Goal: Check status: Check status

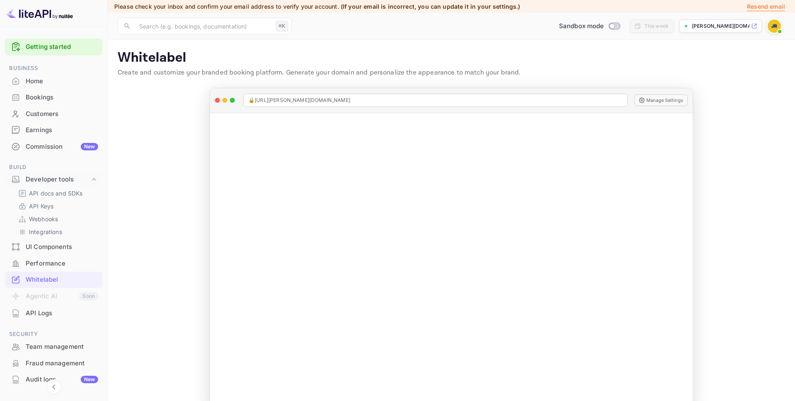
click at [42, 144] on div "Commission New" at bounding box center [62, 147] width 72 height 10
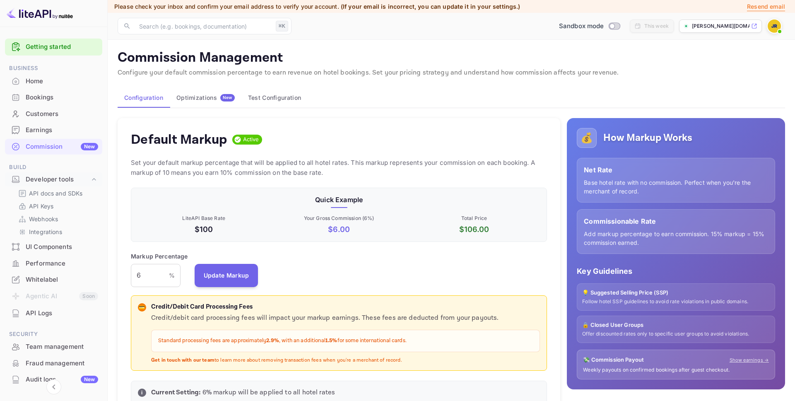
scroll to position [147, 416]
drag, startPoint x: 365, startPoint y: 232, endPoint x: 274, endPoint y: 229, distance: 90.3
click at [274, 229] on p "$ 6.00" at bounding box center [339, 229] width 132 height 11
click at [157, 269] on input "6" at bounding box center [150, 275] width 38 height 23
drag, startPoint x: 153, startPoint y: 274, endPoint x: 124, endPoint y: 275, distance: 29.0
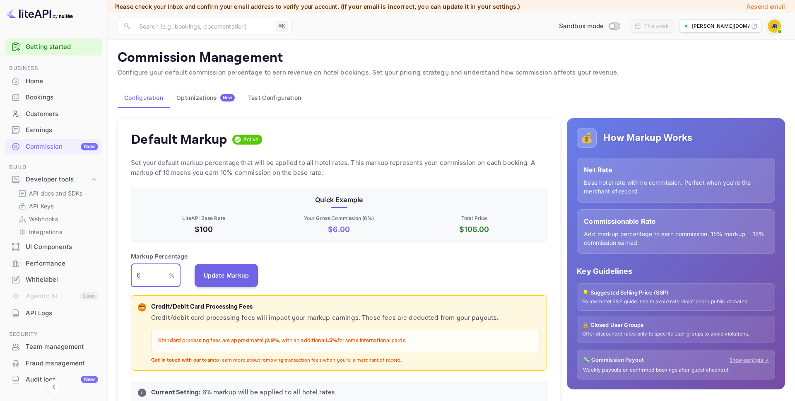
click at [124, 275] on div "Default Markup Active Set your default markup percentage that will be applied t…" at bounding box center [339, 265] width 443 height 295
click at [140, 274] on input "6" at bounding box center [150, 275] width 38 height 23
drag, startPoint x: 148, startPoint y: 274, endPoint x: 92, endPoint y: 273, distance: 56.4
type input "6"
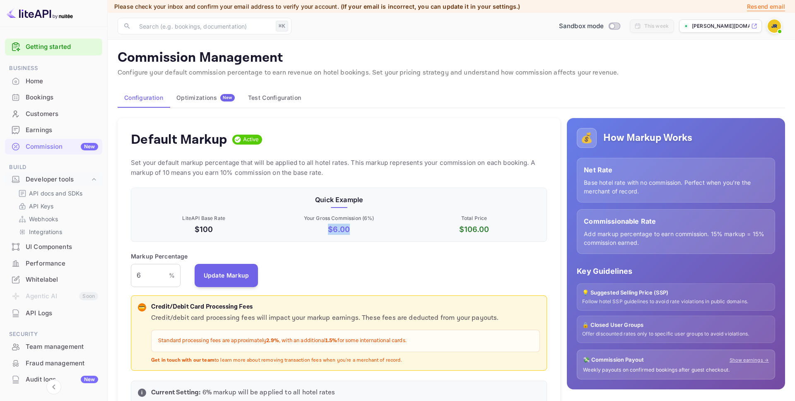
drag, startPoint x: 391, startPoint y: 231, endPoint x: 315, endPoint y: 231, distance: 75.4
click at [315, 231] on p "$ 6.00" at bounding box center [339, 229] width 132 height 11
drag, startPoint x: 486, startPoint y: 229, endPoint x: 456, endPoint y: 232, distance: 29.6
click at [456, 232] on p "$ 106.00" at bounding box center [474, 229] width 132 height 11
click at [36, 97] on div "Bookings" at bounding box center [62, 98] width 72 height 10
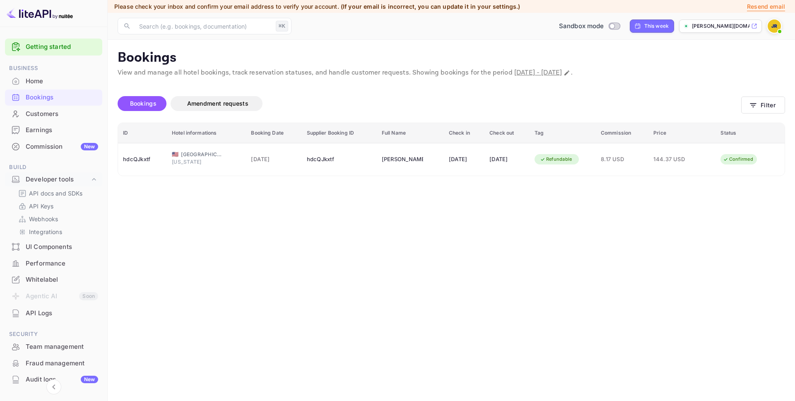
click at [59, 282] on div "Whitelabel" at bounding box center [62, 280] width 72 height 10
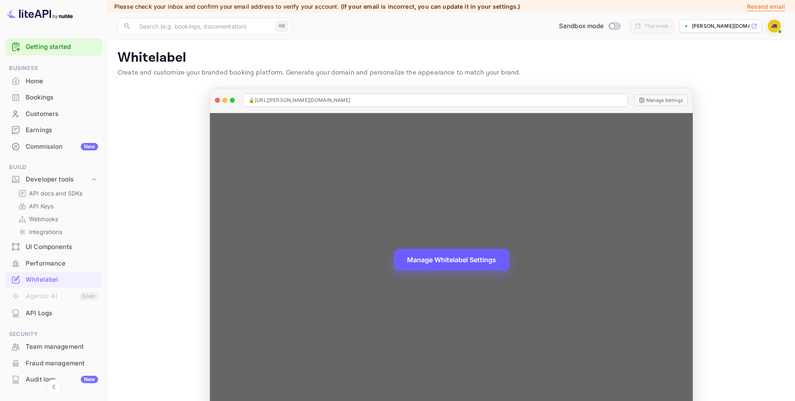
click at [446, 263] on button "Manage Whitelabel Settings" at bounding box center [452, 260] width 116 height 22
click at [454, 263] on button "Manage Whitelabel Settings" at bounding box center [452, 260] width 116 height 22
click at [442, 263] on button "Manage Whitelabel Settings" at bounding box center [452, 260] width 116 height 22
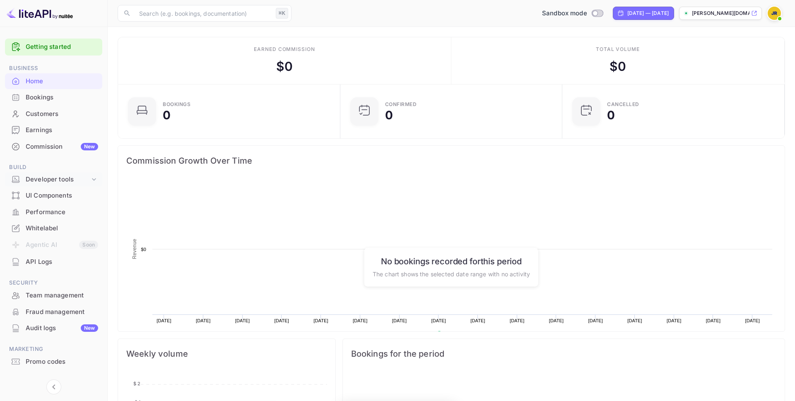
scroll to position [135, 217]
click at [93, 175] on icon at bounding box center [94, 179] width 8 height 8
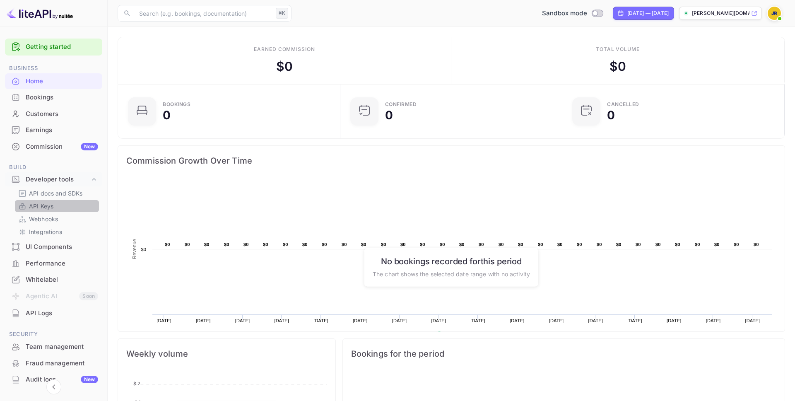
click at [43, 208] on p "API Keys" at bounding box center [41, 206] width 24 height 9
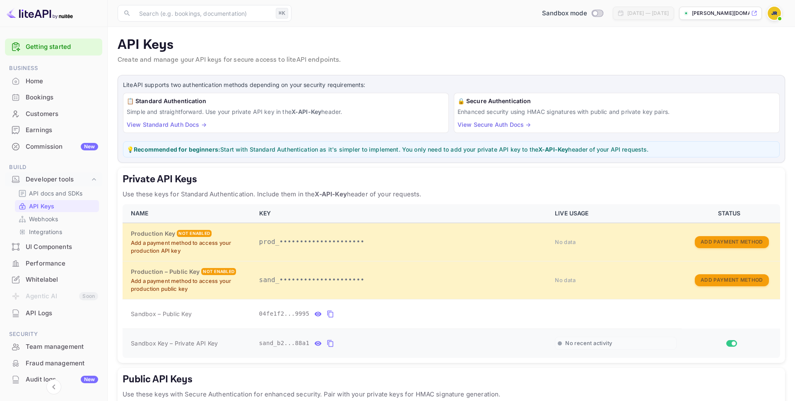
click at [332, 344] on icon "private api keys table" at bounding box center [330, 343] width 7 height 10
drag, startPoint x: 280, startPoint y: 311, endPoint x: 253, endPoint y: 313, distance: 26.6
click at [324, 316] on tr "Sandbox – Public Key 04fe1f2...9995" at bounding box center [452, 313] width 658 height 29
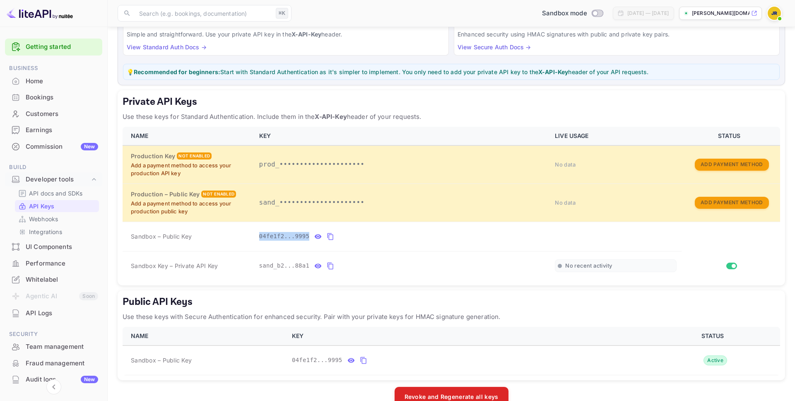
scroll to position [80, 0]
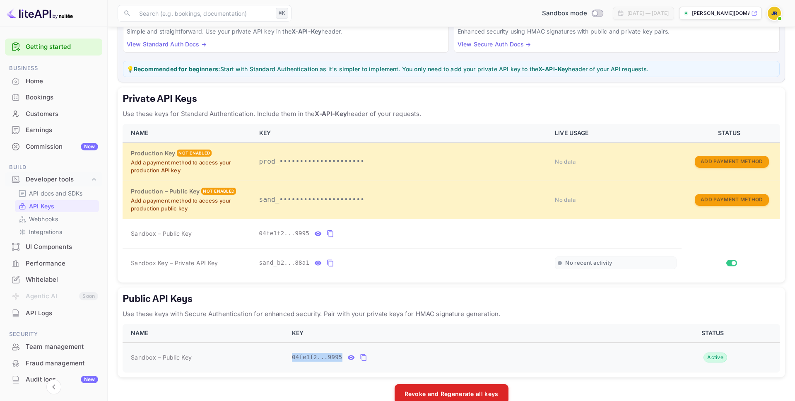
drag, startPoint x: 277, startPoint y: 355, endPoint x: 367, endPoint y: 357, distance: 89.9
click at [367, 357] on tr "Sandbox – Public Key 04fe1f2...9995 Active" at bounding box center [452, 358] width 658 height 30
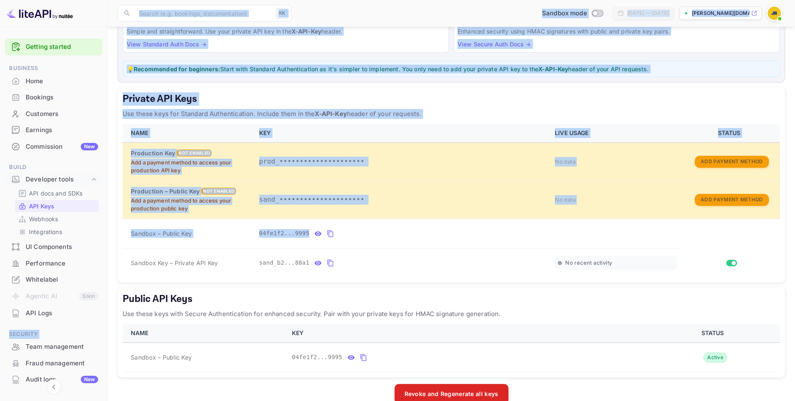
drag, startPoint x: 294, startPoint y: 233, endPoint x: 99, endPoint y: 227, distance: 195.6
click at [99, 227] on div "Getting started Business Home Bookings Customers Earnings Commission New Build …" at bounding box center [397, 169] width 795 height 498
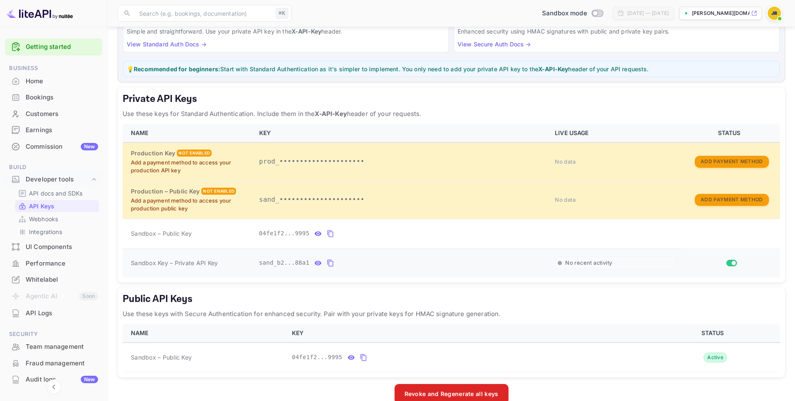
drag, startPoint x: 404, startPoint y: 266, endPoint x: 341, endPoint y: 263, distance: 62.6
click at [404, 266] on div "sand_b2...88a1" at bounding box center [402, 262] width 286 height 13
click at [332, 263] on icon "private api keys table" at bounding box center [330, 263] width 7 height 10
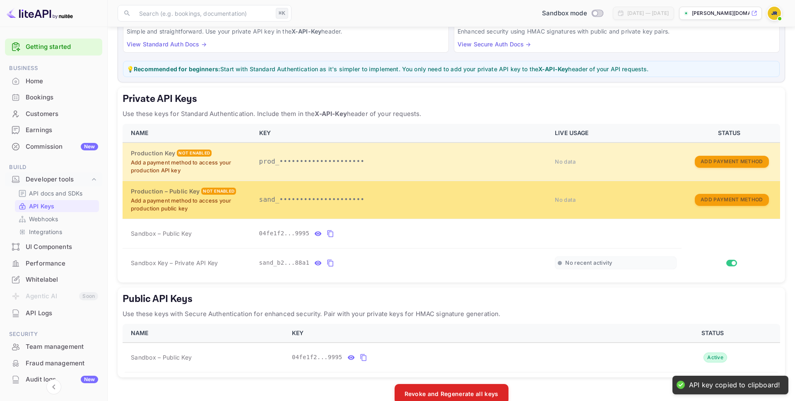
scroll to position [0, 0]
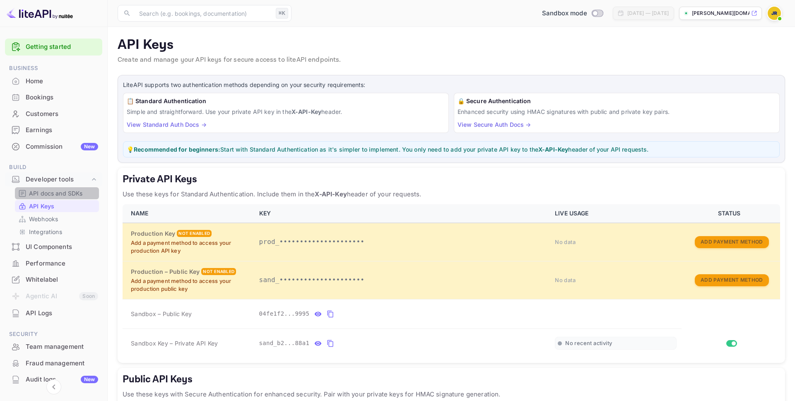
click at [68, 191] on p "API docs and SDKs" at bounding box center [56, 193] width 54 height 9
click at [498, 126] on link "View Secure Auth Docs →" at bounding box center [494, 124] width 73 height 7
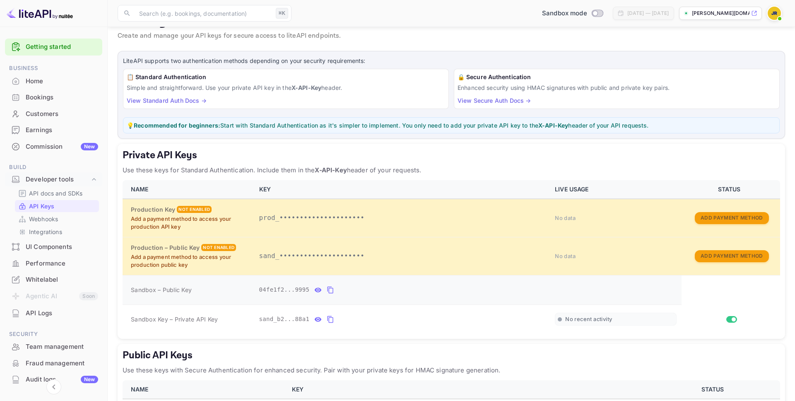
scroll to position [94, 0]
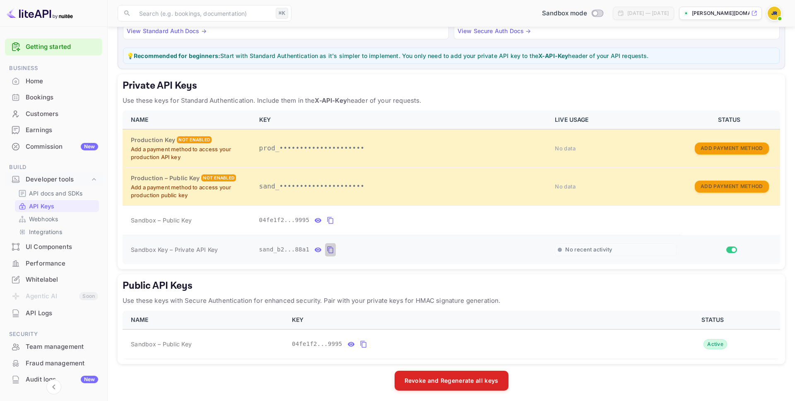
click at [331, 248] on icon "private api keys table" at bounding box center [331, 249] width 6 height 7
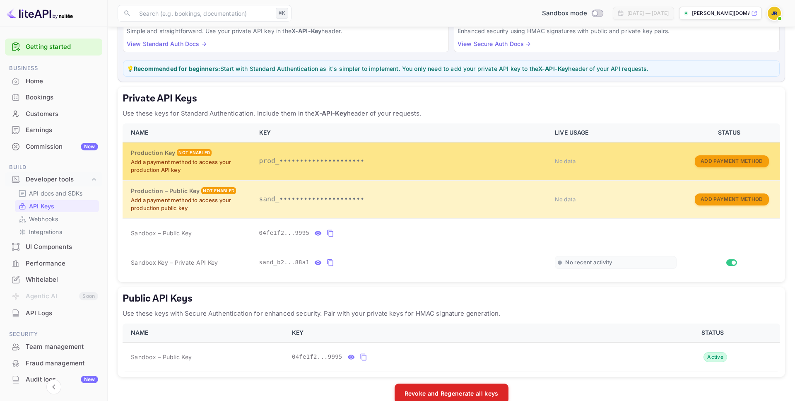
scroll to position [0, 0]
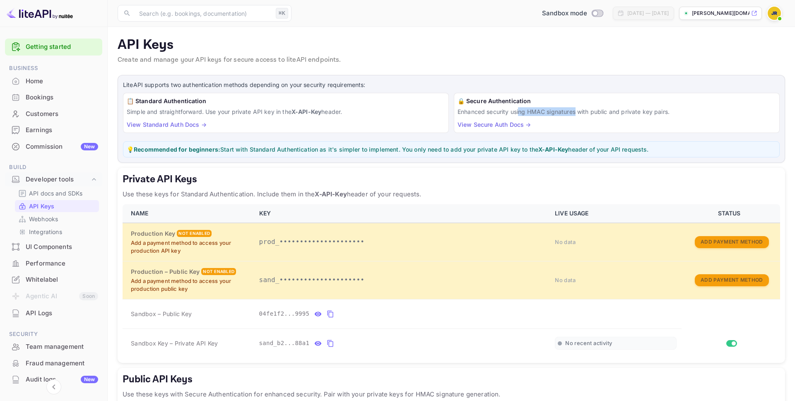
drag, startPoint x: 531, startPoint y: 111, endPoint x: 577, endPoint y: 110, distance: 46.0
click at [577, 110] on p "Enhanced security using HMAC signatures with public and private key pairs." at bounding box center [617, 111] width 319 height 9
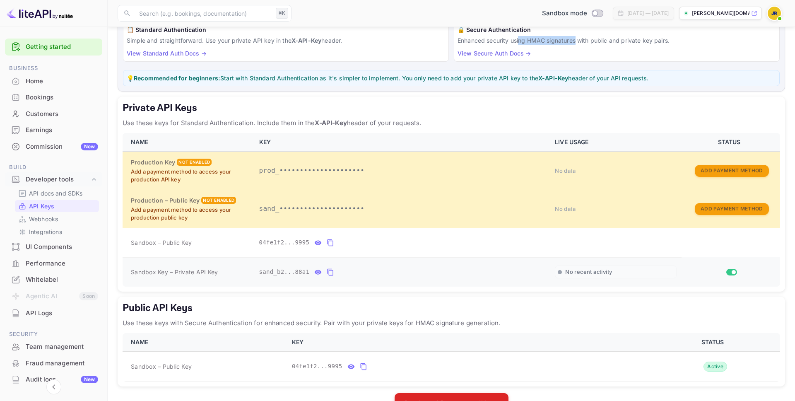
scroll to position [70, 0]
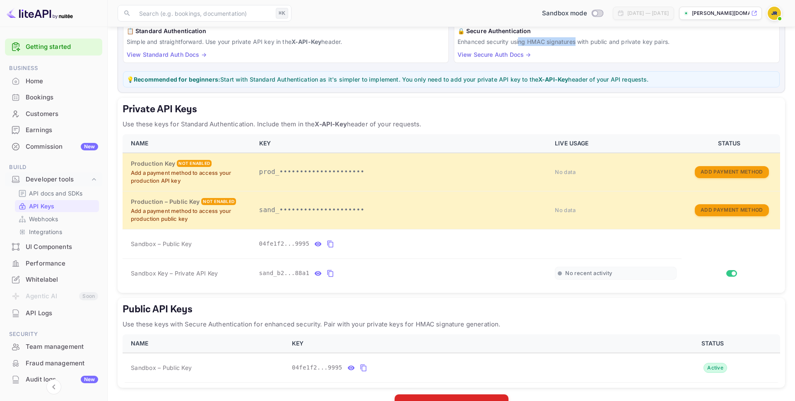
click at [36, 280] on div "Whitelabel" at bounding box center [62, 280] width 72 height 10
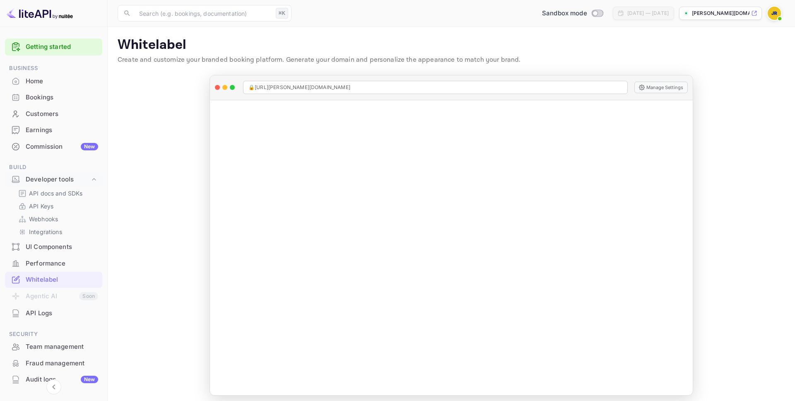
click at [717, 12] on p "[PERSON_NAME][DOMAIN_NAME]..." at bounding box center [721, 13] width 58 height 7
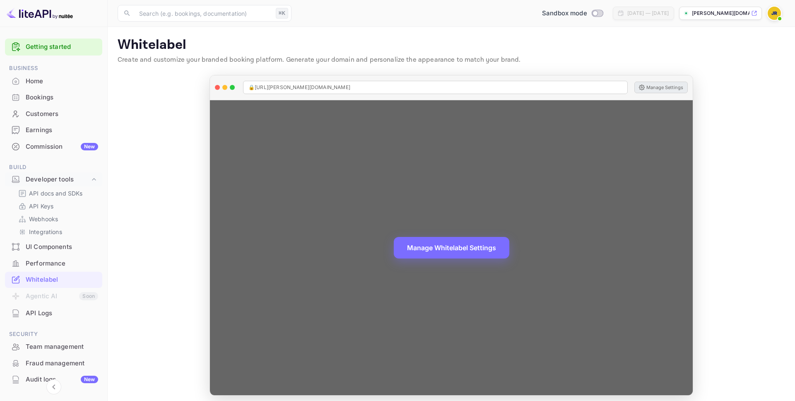
click at [664, 85] on button "Manage Settings" at bounding box center [661, 88] width 53 height 12
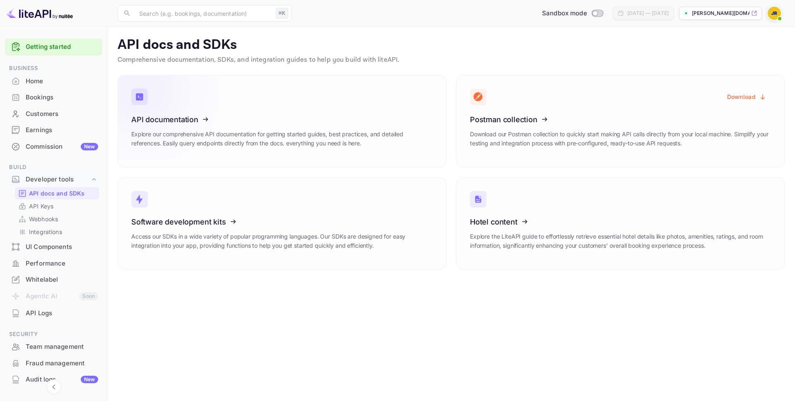
click at [284, 106] on link "API documentation Explore our comprehensive API documentation for getting start…" at bounding box center [282, 121] width 329 height 92
click at [39, 100] on div "Bookings" at bounding box center [62, 98] width 72 height 10
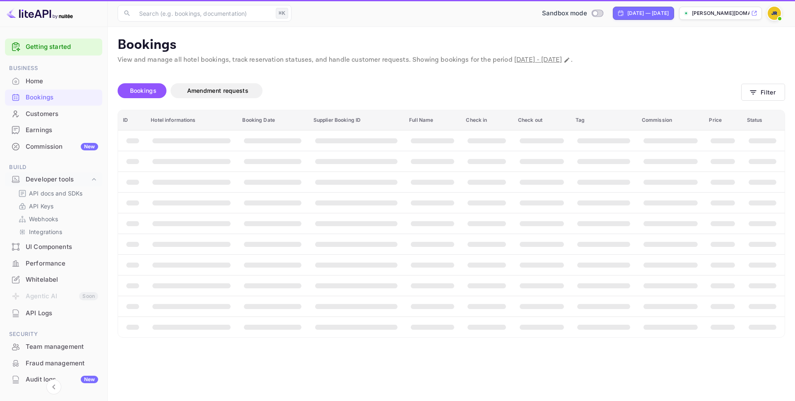
click at [39, 100] on div "Bookings" at bounding box center [62, 98] width 72 height 10
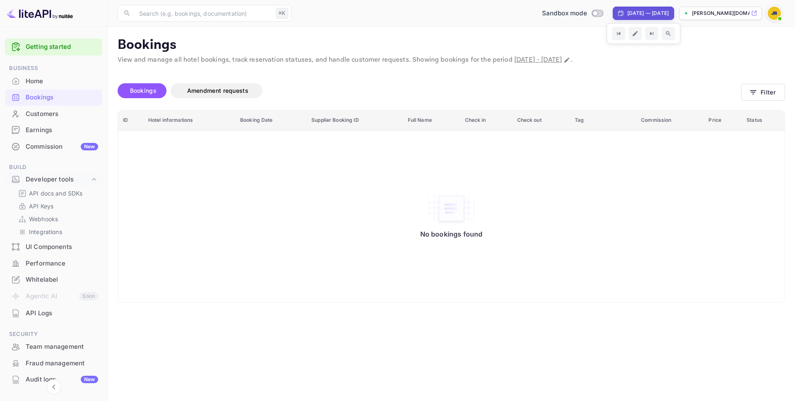
click at [642, 15] on div "[DATE] — [DATE]" at bounding box center [648, 13] width 41 height 7
select select "7"
select select "2025"
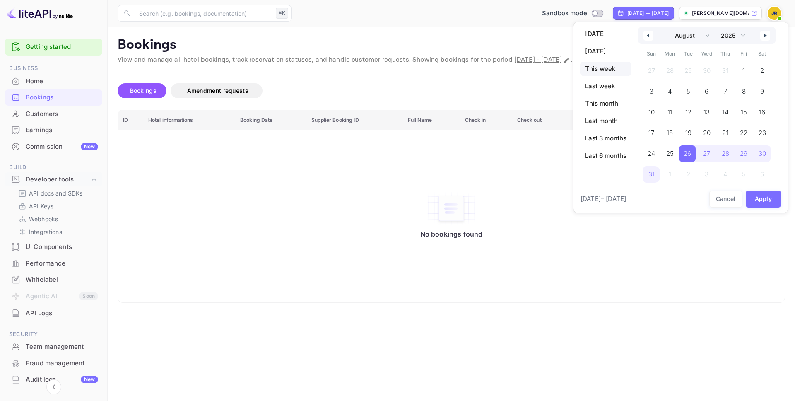
click at [605, 65] on span "This week" at bounding box center [605, 69] width 51 height 14
select select "8"
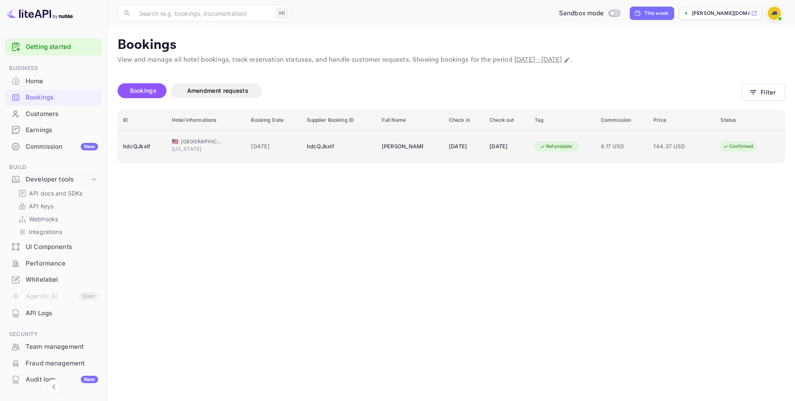
click at [617, 141] on div "8.17 USD" at bounding box center [622, 146] width 43 height 13
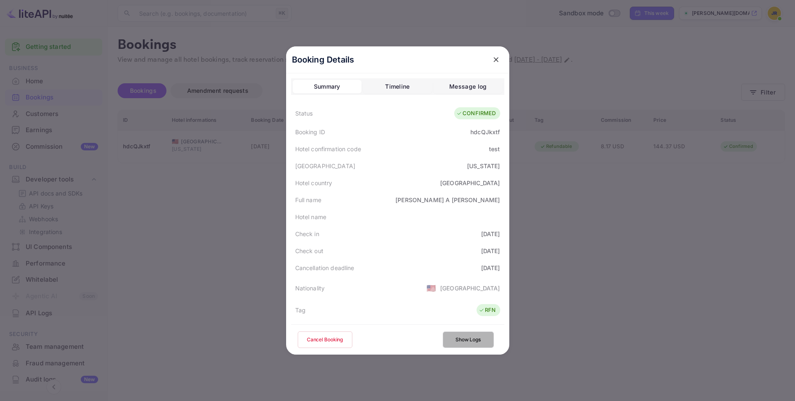
click at [469, 341] on button "Show Logs" at bounding box center [468, 339] width 51 height 17
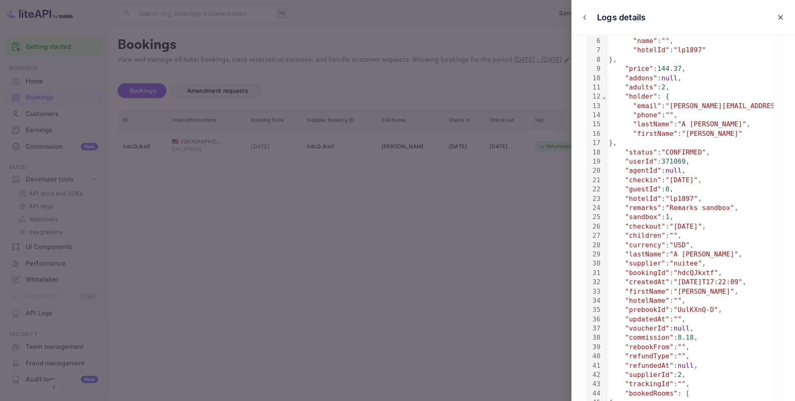
scroll to position [130, 0]
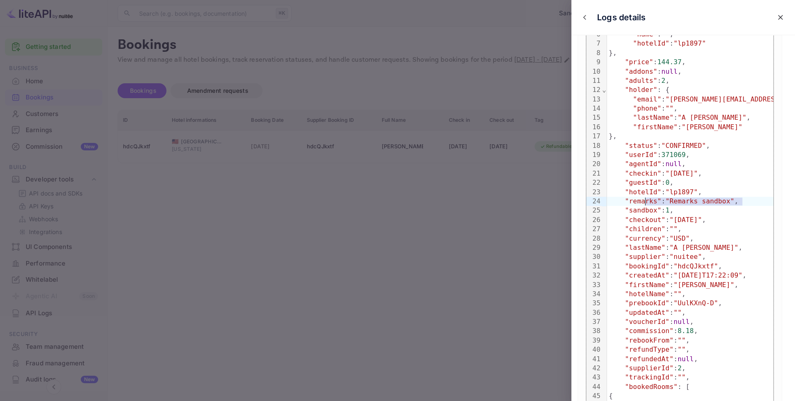
drag, startPoint x: 735, startPoint y: 205, endPoint x: 644, endPoint y: 205, distance: 91.5
click at [644, 205] on div ""remarks" : "Remarks sandbox" ," at bounding box center [725, 201] width 237 height 9
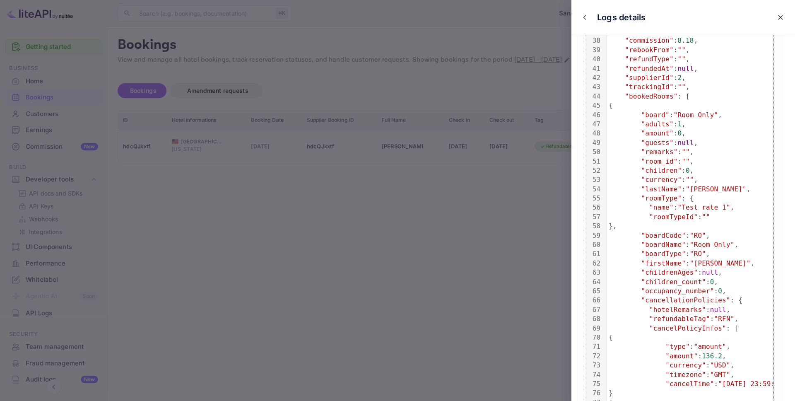
scroll to position [423, 0]
click at [648, 206] on div ""name" : "Test rate 1" ," at bounding box center [725, 204] width 237 height 9
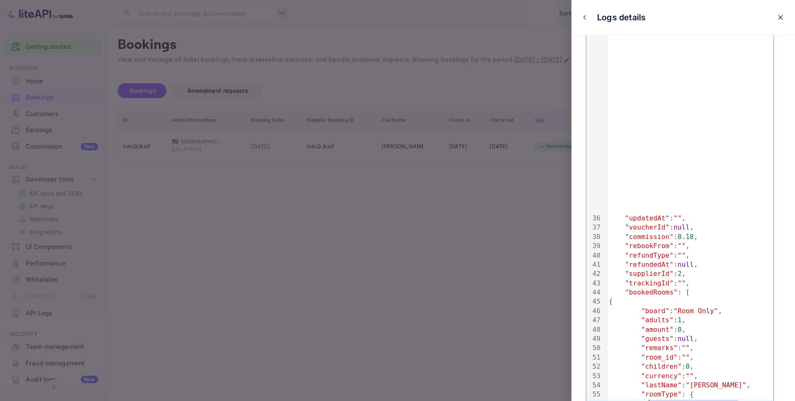
scroll to position [0, 0]
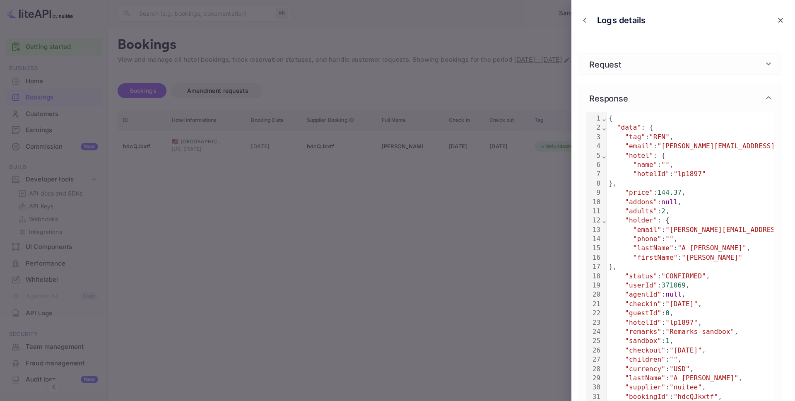
drag, startPoint x: 348, startPoint y: 236, endPoint x: 256, endPoint y: 212, distance: 94.2
click at [345, 235] on div at bounding box center [397, 200] width 795 height 401
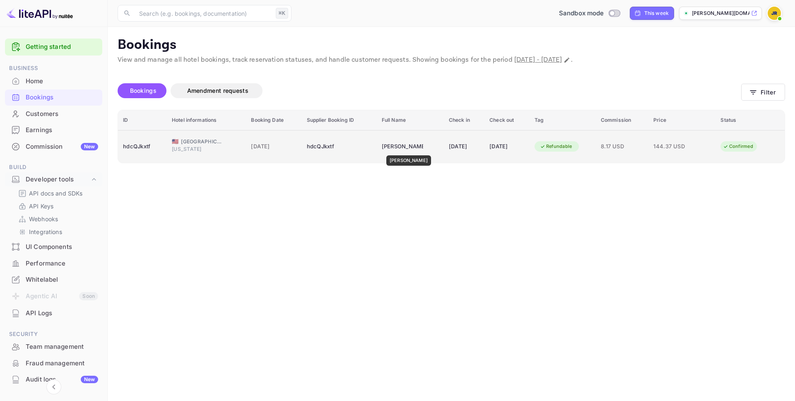
click at [408, 150] on div "[PERSON_NAME]" at bounding box center [402, 146] width 41 height 13
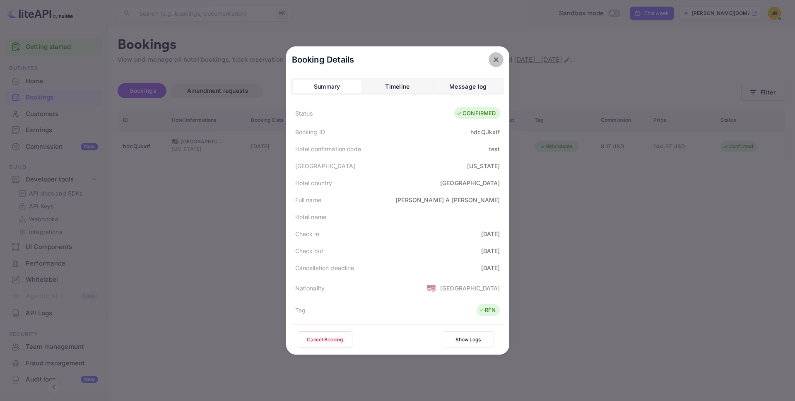
click at [502, 60] on button "close" at bounding box center [496, 59] width 15 height 15
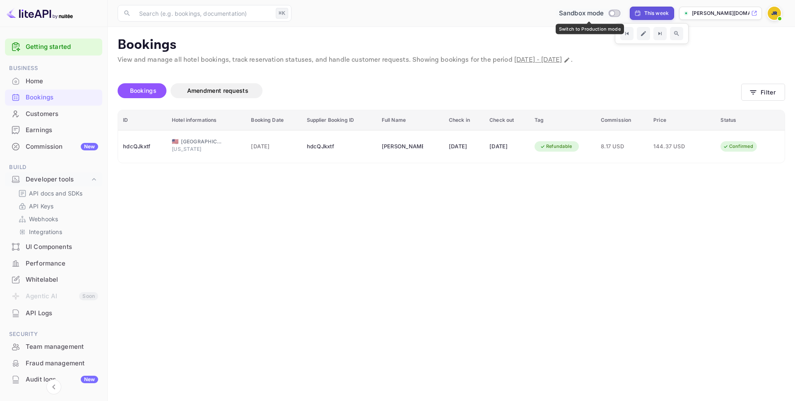
click at [611, 13] on input "Switch to Production mode" at bounding box center [612, 12] width 17 height 5
checkbox input "false"
